Goal: Find specific page/section: Find specific page/section

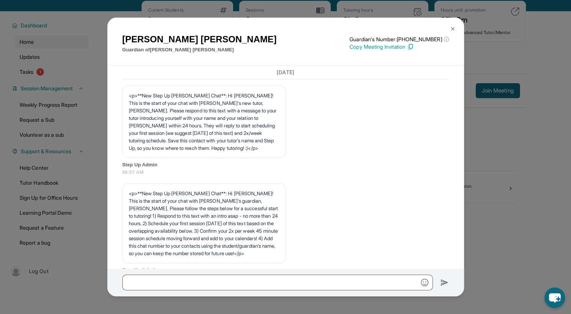
scroll to position [1057, 0]
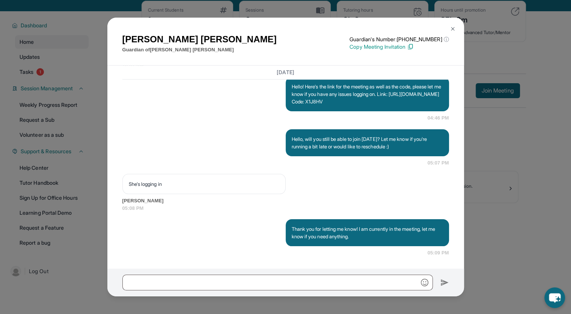
click at [453, 26] on img at bounding box center [453, 29] width 6 height 6
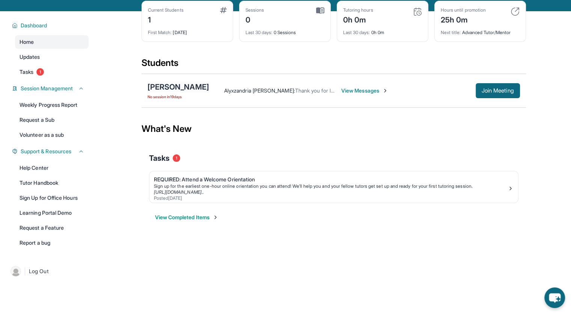
click at [171, 86] on div "[PERSON_NAME]" at bounding box center [178, 87] width 62 height 11
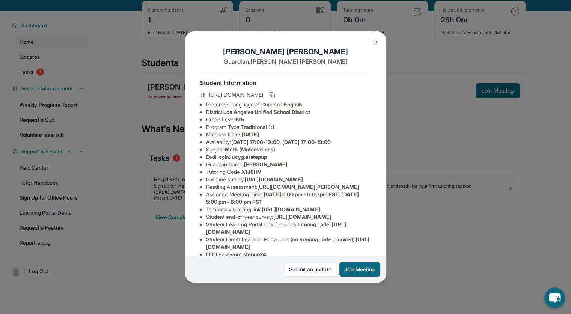
scroll to position [0, 272]
drag, startPoint x: 204, startPoint y: 191, endPoint x: 435, endPoint y: 222, distance: 232.5
click at [435, 222] on div "Lucy Garcia Guardian: Gerardo Garcia Student Information https://student-portal…" at bounding box center [285, 157] width 571 height 314
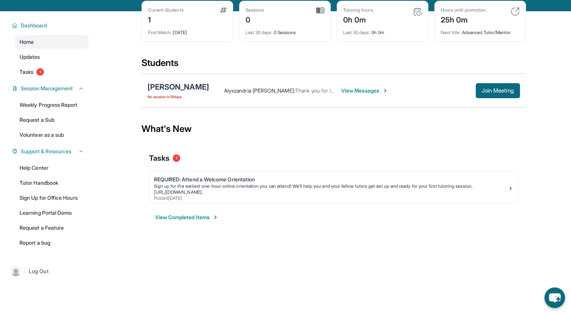
click at [179, 87] on div "[PERSON_NAME]" at bounding box center [178, 87] width 62 height 11
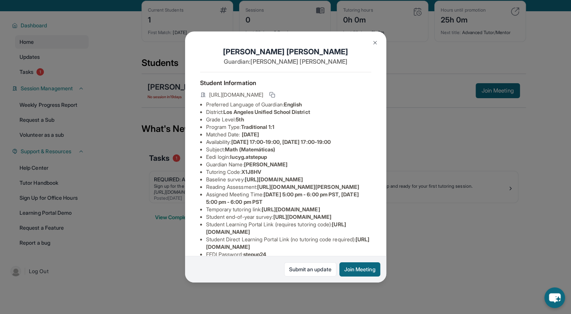
drag, startPoint x: 206, startPoint y: 194, endPoint x: 377, endPoint y: 211, distance: 172.0
click at [377, 211] on div "Lucy Garcia Guardian: Gerardo Garcia Student Information https://student-portal…" at bounding box center [285, 157] width 201 height 251
copy span "https://airtable.com/apprlfn8WjpjBUn2G/shrK0QR6AaNyG5psY?prefill_Type%20of%20Fo…"
click at [375, 45] on img at bounding box center [375, 43] width 6 height 6
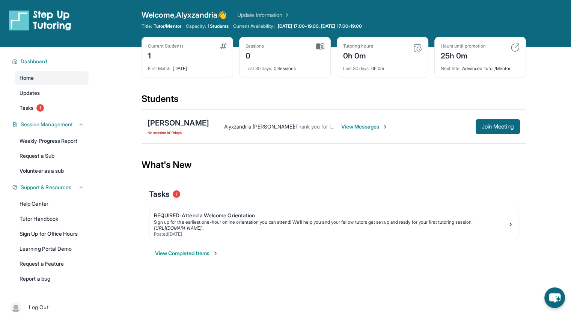
scroll to position [0, 0]
